Goal: Task Accomplishment & Management: Complete application form

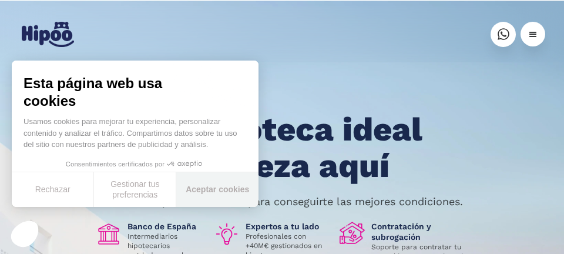
click at [215, 189] on button "Aceptar cookies" at bounding box center [217, 189] width 82 height 35
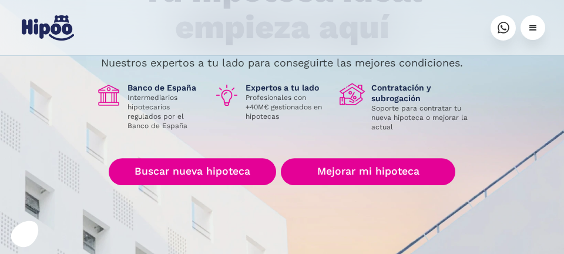
scroll to position [140, 0]
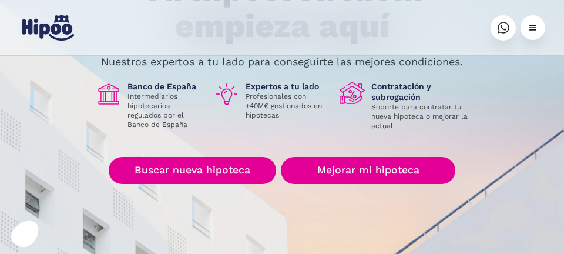
click at [373, 172] on link "Mejorar mi hipoteca" at bounding box center [368, 170] width 175 height 27
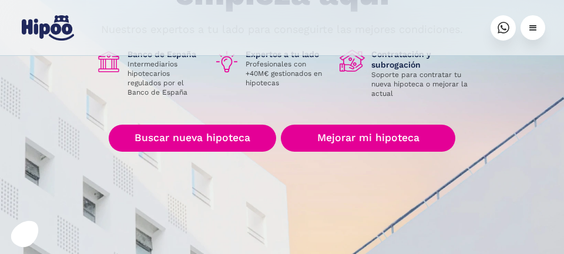
scroll to position [196, 0]
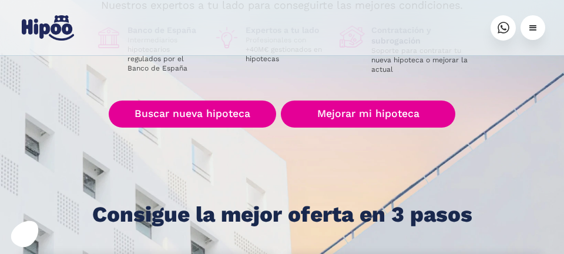
click at [350, 113] on link "Mejorar mi hipoteca" at bounding box center [368, 114] width 175 height 27
click at [338, 119] on link "Mejorar mi hipoteca" at bounding box center [368, 114] width 175 height 27
